Goal: Use online tool/utility

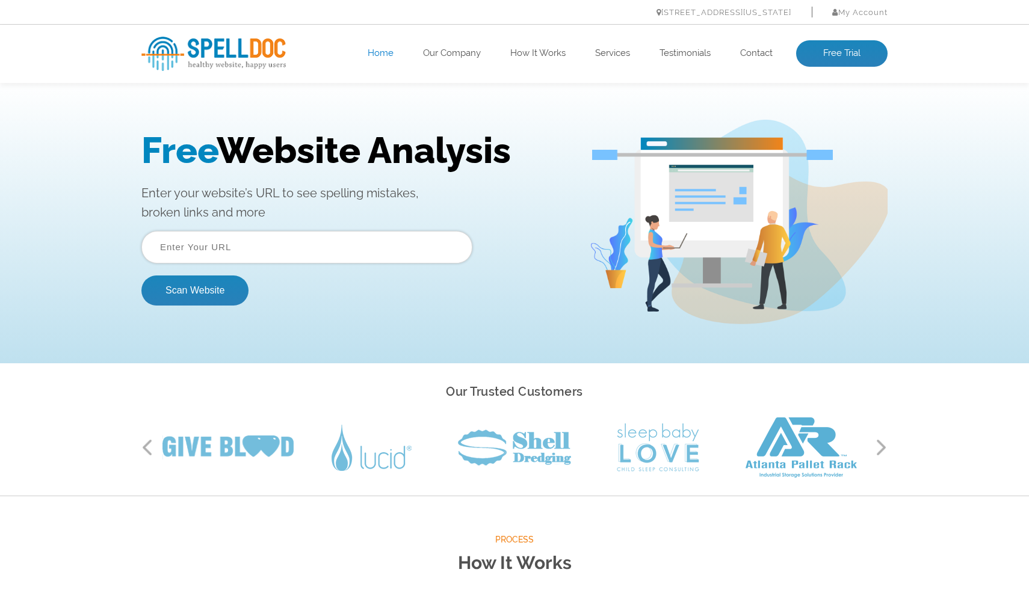
click at [306, 258] on input "text" at bounding box center [306, 247] width 331 height 32
paste input "[URL][DOMAIN_NAME]"
type input "[URL][DOMAIN_NAME]"
click at [192, 275] on button "Scan Website" at bounding box center [194, 290] width 107 height 30
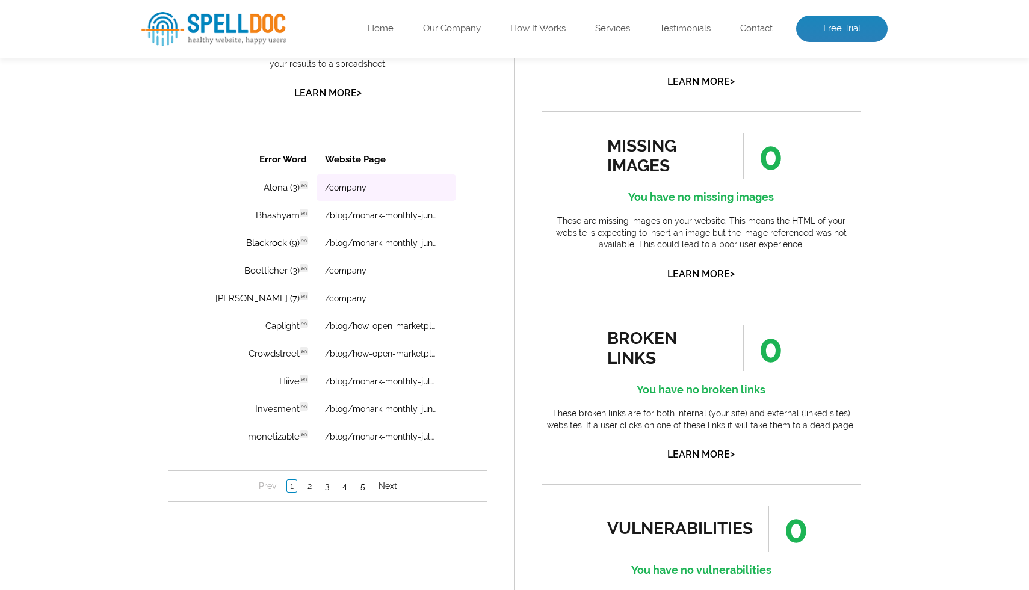
scroll to position [800, 0]
click at [311, 490] on link "2" at bounding box center [309, 485] width 10 height 12
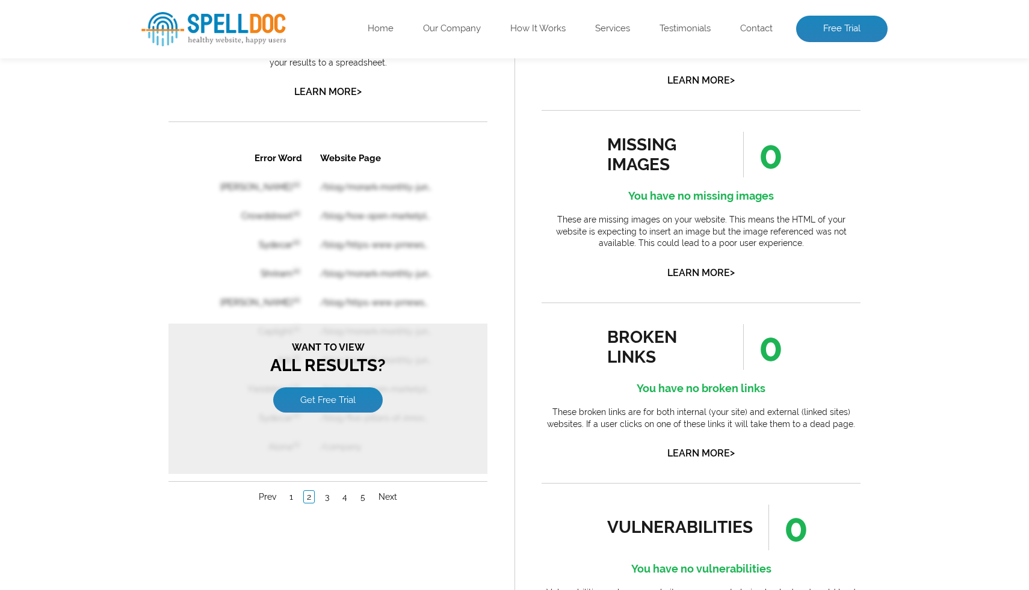
scroll to position [0, 0]
click at [290, 491] on link "1" at bounding box center [291, 497] width 10 height 12
